Goal: Understand site structure: Understand site structure

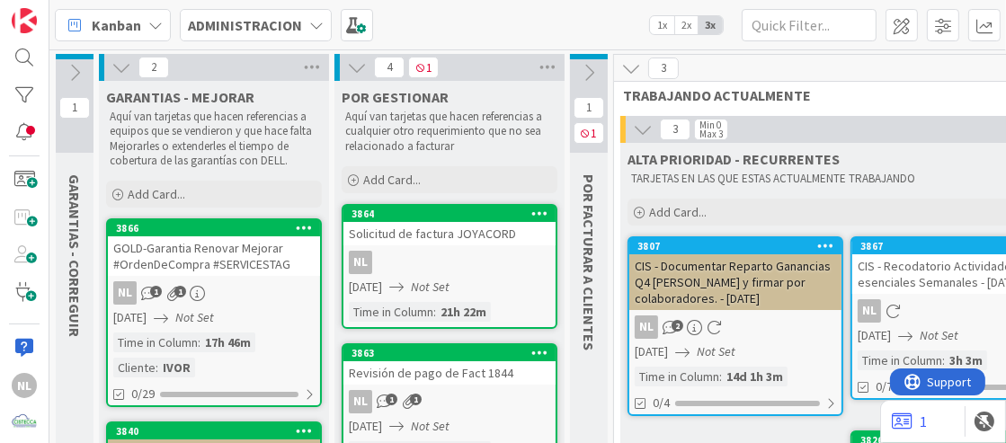
click at [114, 67] on icon at bounding box center [122, 68] width 20 height 20
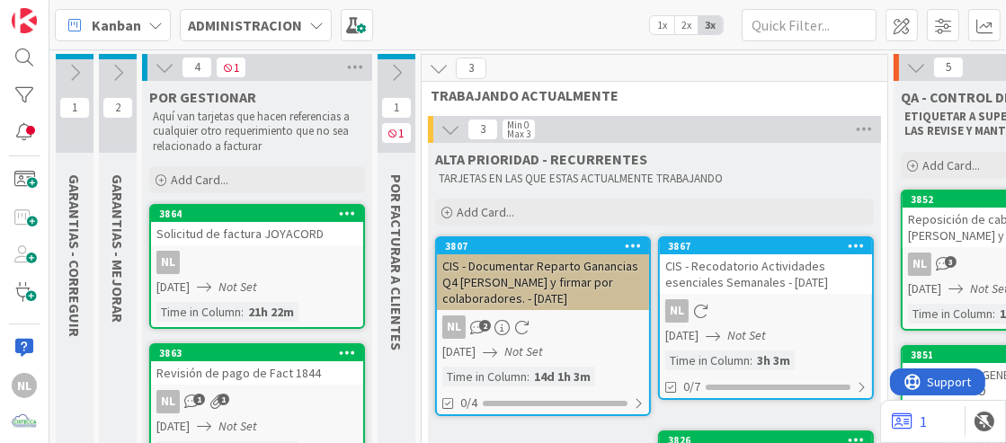
click at [168, 65] on icon at bounding box center [165, 68] width 20 height 20
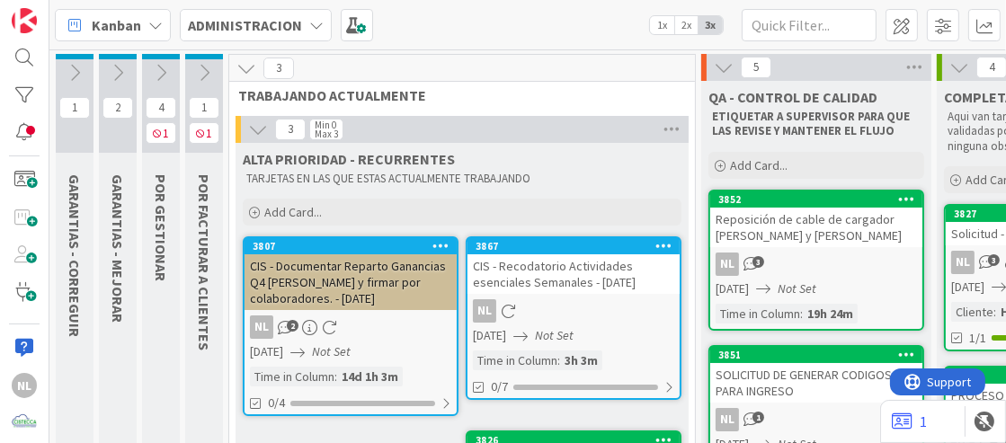
click at [204, 63] on icon at bounding box center [204, 73] width 20 height 20
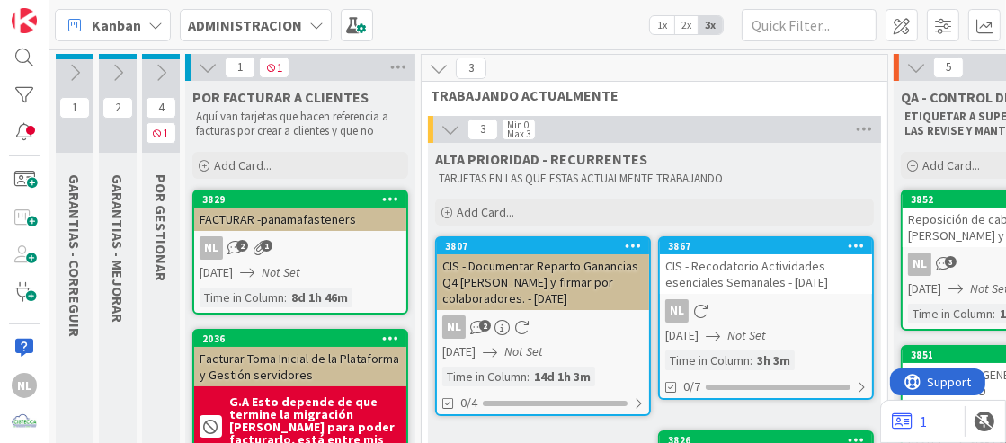
click at [158, 68] on icon at bounding box center [161, 73] width 20 height 20
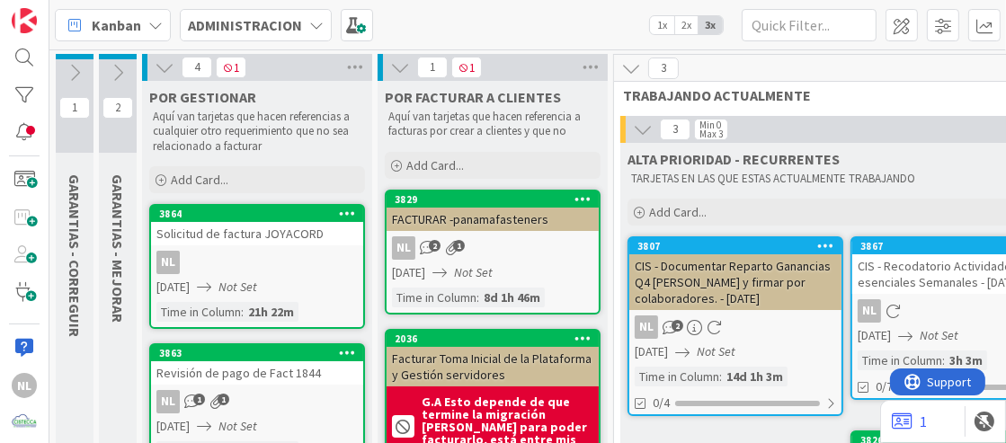
click at [124, 69] on icon at bounding box center [118, 73] width 20 height 20
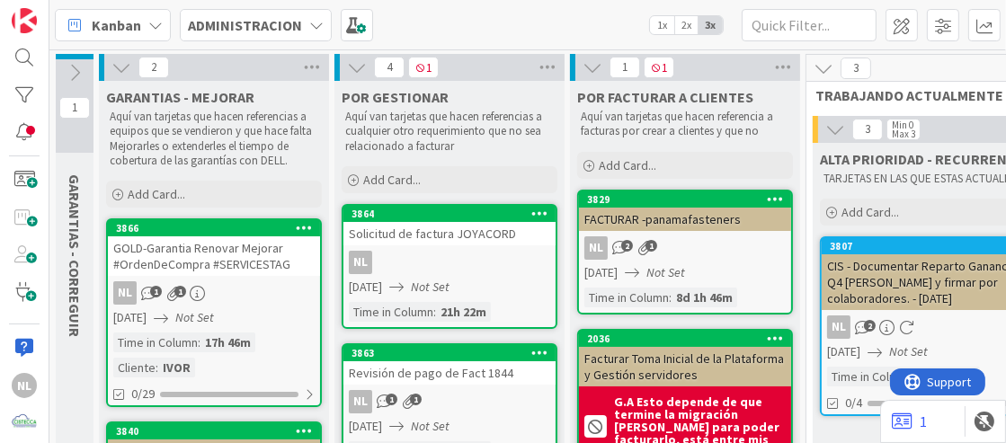
click at [121, 65] on icon at bounding box center [122, 68] width 20 height 20
